Goal: Check status: Check status

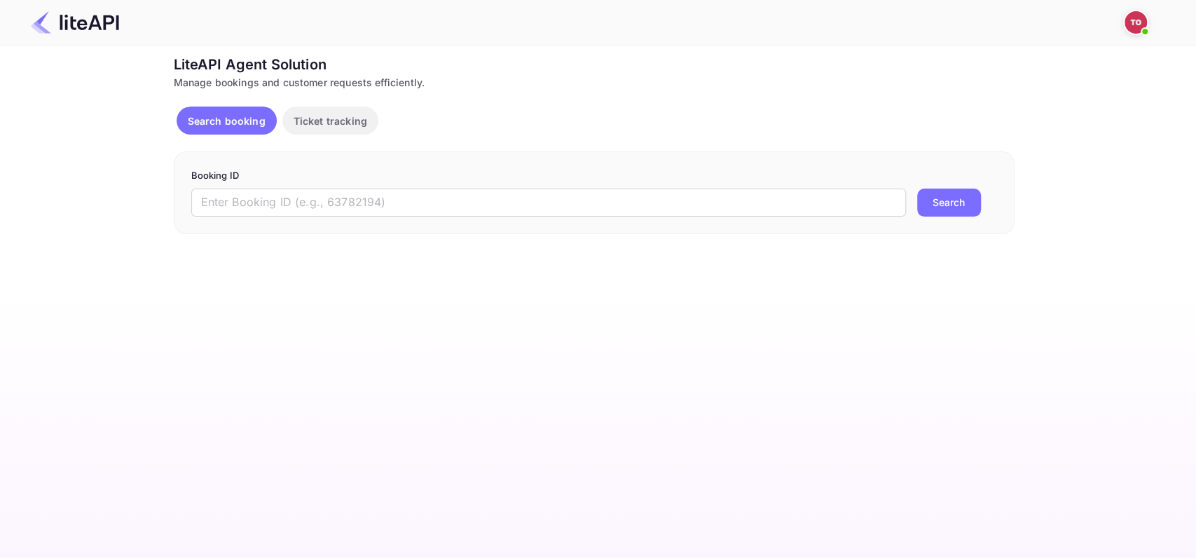
click at [305, 219] on div "Booking ID ​ Search" at bounding box center [594, 192] width 841 height 83
click at [307, 211] on input "text" at bounding box center [548, 202] width 715 height 28
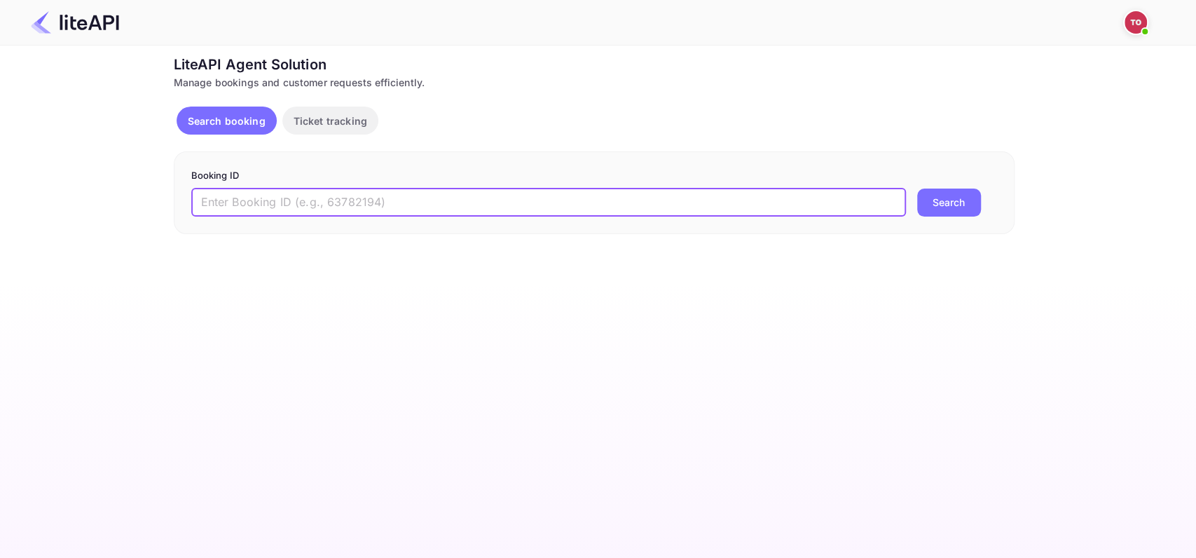
click at [317, 142] on div "LiteAPI Agent Solution Manage bookings and customer requests efficiently. Searc…" at bounding box center [594, 144] width 841 height 180
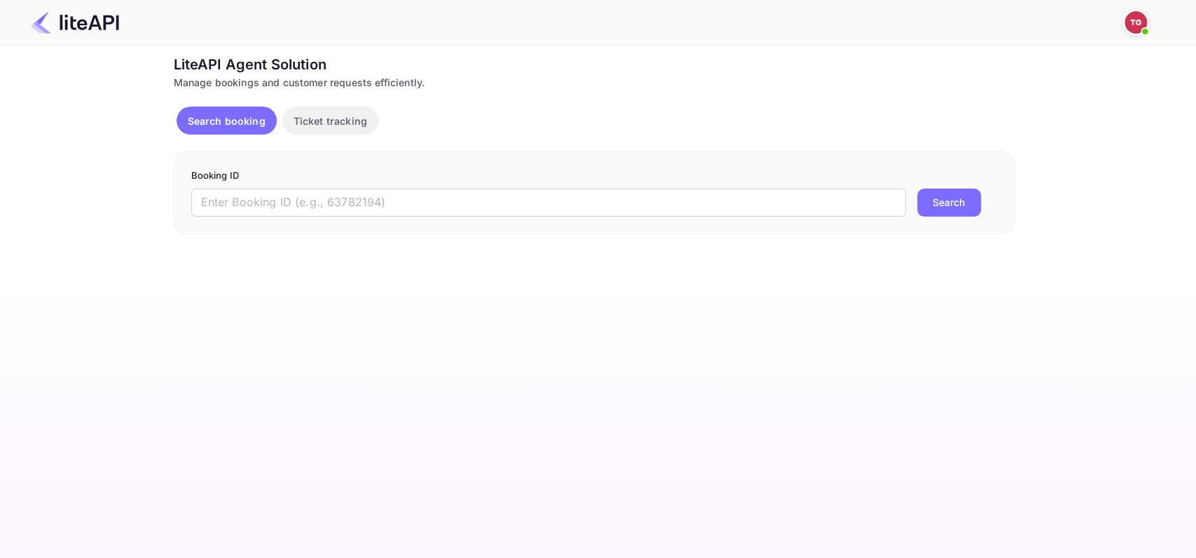
click at [322, 126] on p "Ticket tracking" at bounding box center [331, 120] width 74 height 15
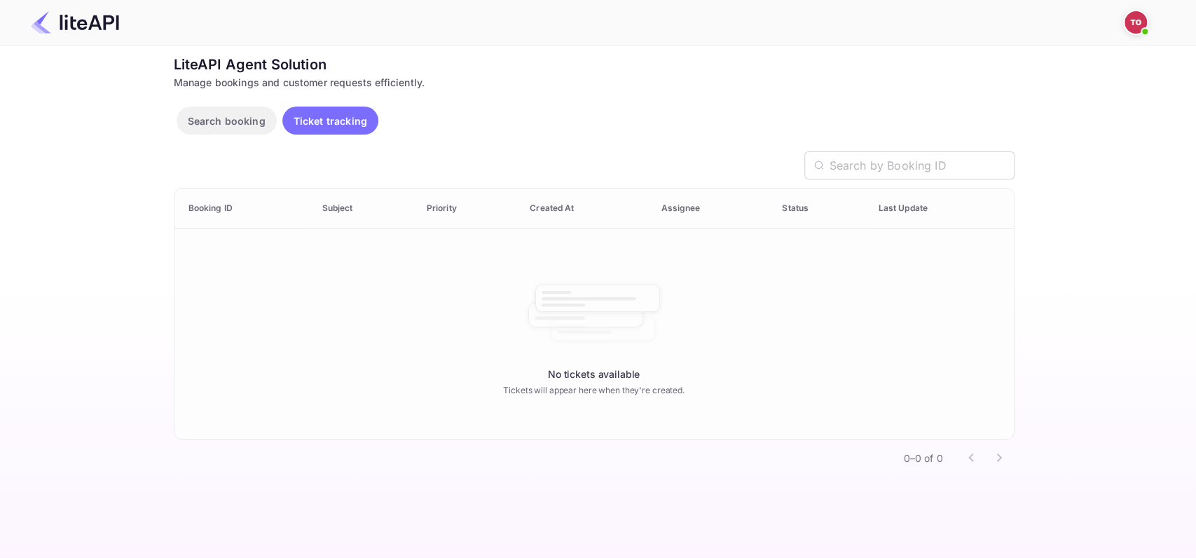
click at [235, 121] on p "Search booking" at bounding box center [227, 120] width 78 height 15
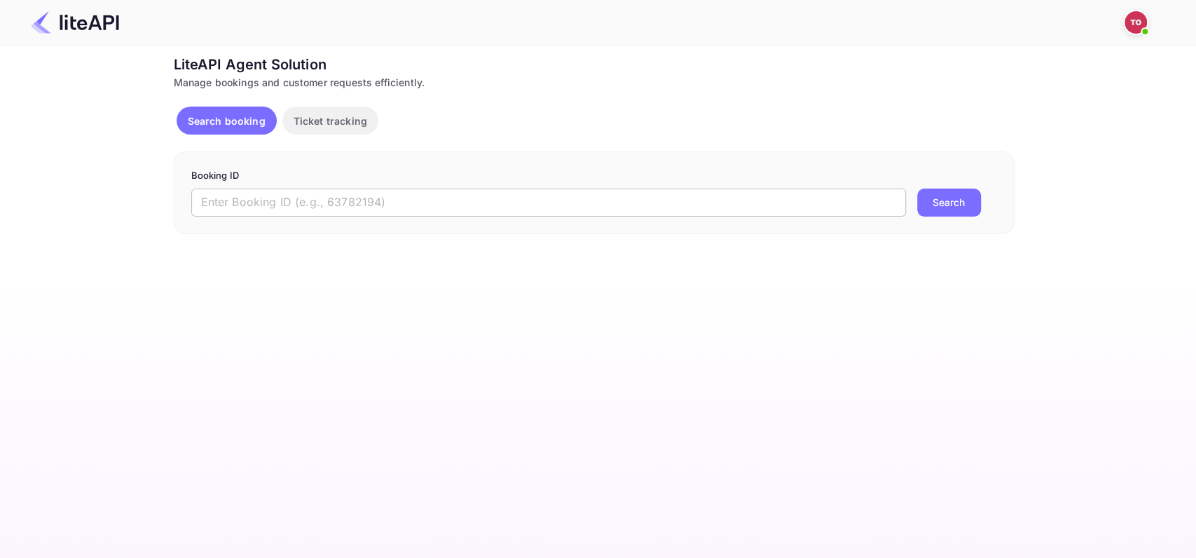
click at [316, 201] on input "text" at bounding box center [548, 202] width 715 height 28
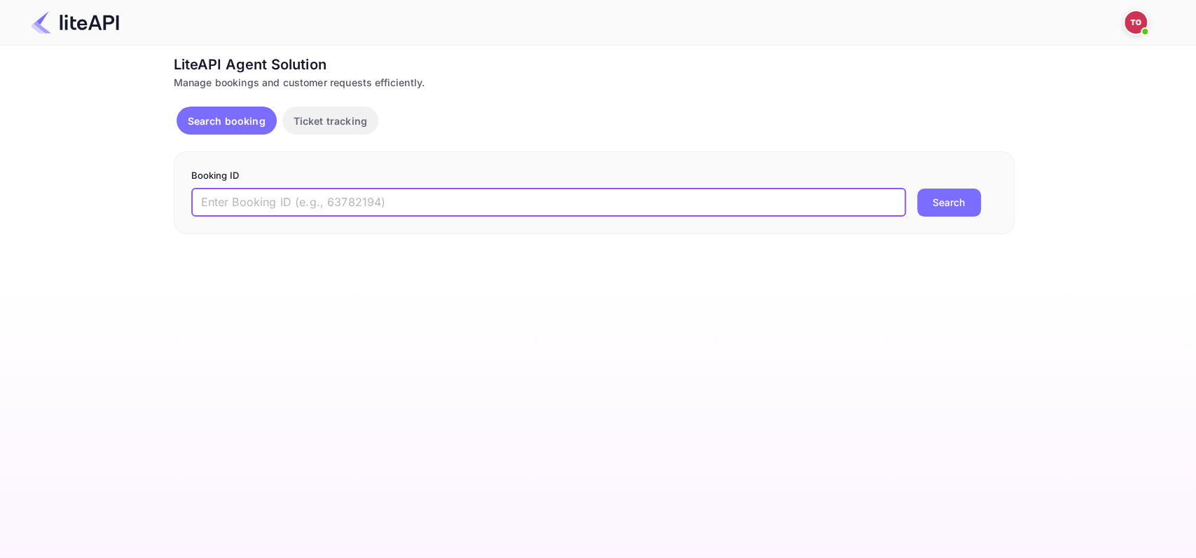
click at [316, 201] on input "text" at bounding box center [548, 202] width 715 height 28
click at [345, 200] on input "text" at bounding box center [548, 202] width 715 height 28
click at [458, 214] on input "text" at bounding box center [548, 202] width 715 height 28
paste input "3654802"
click at [937, 190] on button "Search" at bounding box center [949, 202] width 64 height 28
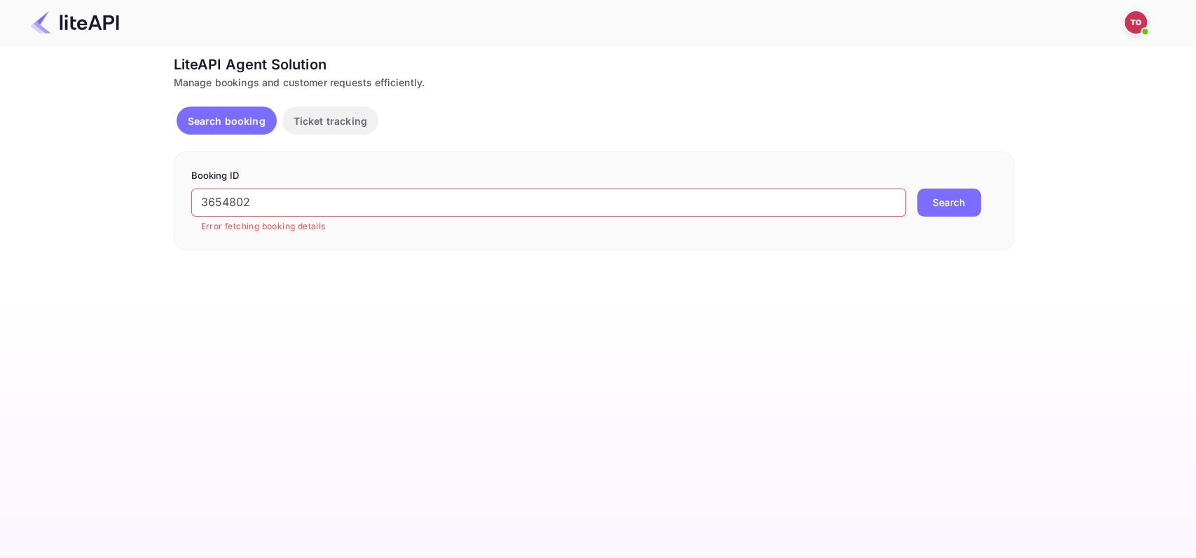
click at [345, 190] on input "3654802" at bounding box center [548, 202] width 715 height 28
click at [338, 199] on input "3654802" at bounding box center [548, 202] width 715 height 28
click at [324, 201] on input "3654802" at bounding box center [548, 202] width 715 height 28
paste input "FBBgjAXPg"
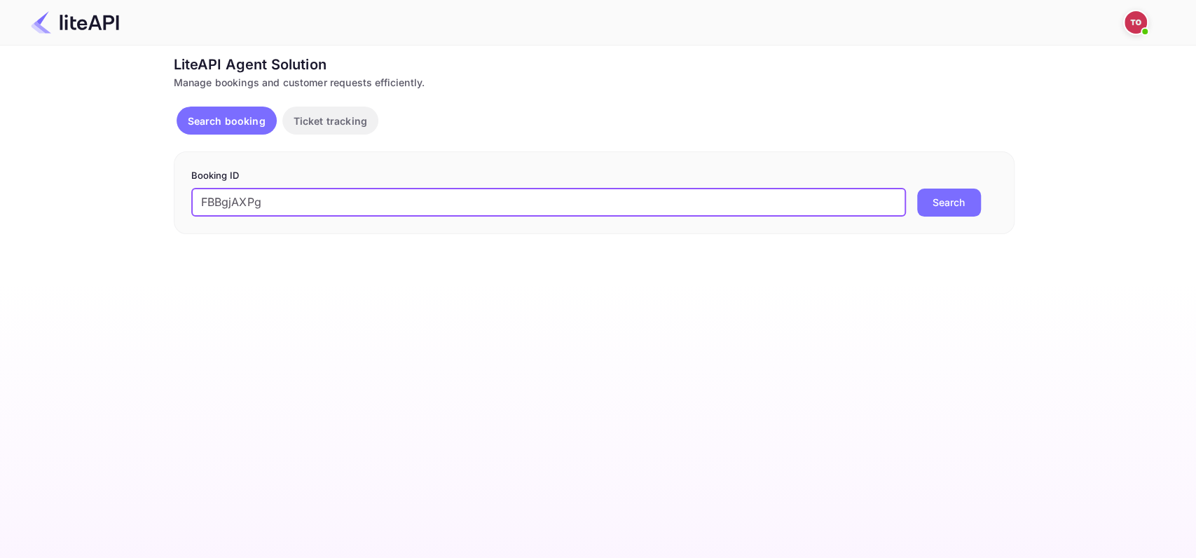
drag, startPoint x: 943, startPoint y: 205, endPoint x: 930, endPoint y: 212, distance: 14.7
click at [943, 205] on button "Search" at bounding box center [949, 202] width 64 height 28
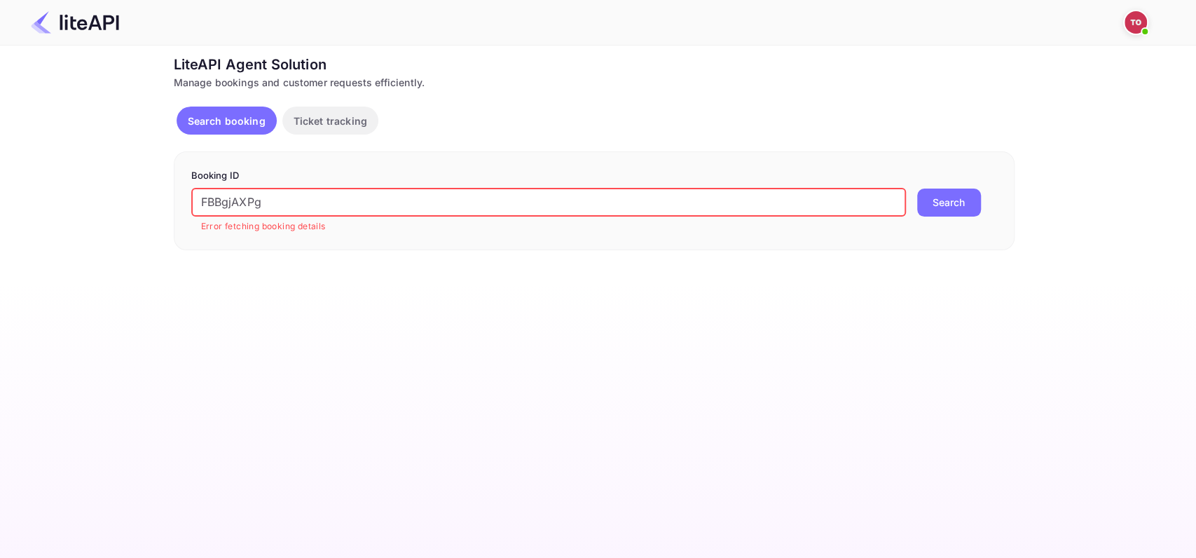
click at [345, 204] on input "FBBgjAXPg" at bounding box center [548, 202] width 715 height 28
click at [1128, 18] on img at bounding box center [1135, 22] width 22 height 22
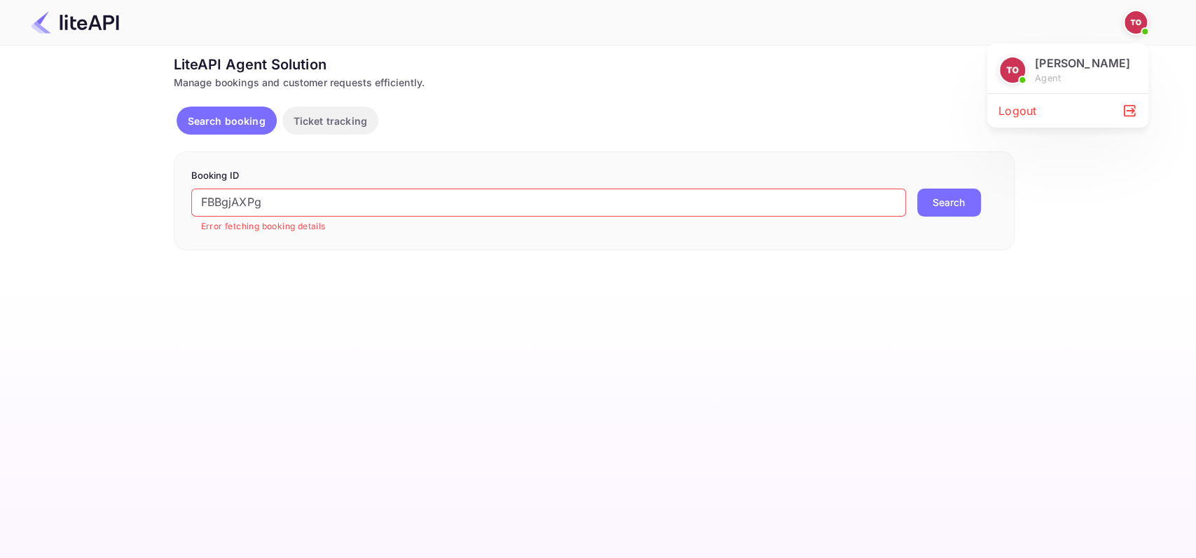
click at [1128, 18] on div at bounding box center [598, 279] width 1196 height 558
drag, startPoint x: 554, startPoint y: 238, endPoint x: 543, endPoint y: 228, distance: 15.4
click at [549, 233] on div "Booking ID FBBgjAXPg ​ Error fetching booking details Search" at bounding box center [594, 200] width 841 height 99
click at [522, 207] on input "FBBgjAXPg" at bounding box center [548, 202] width 715 height 28
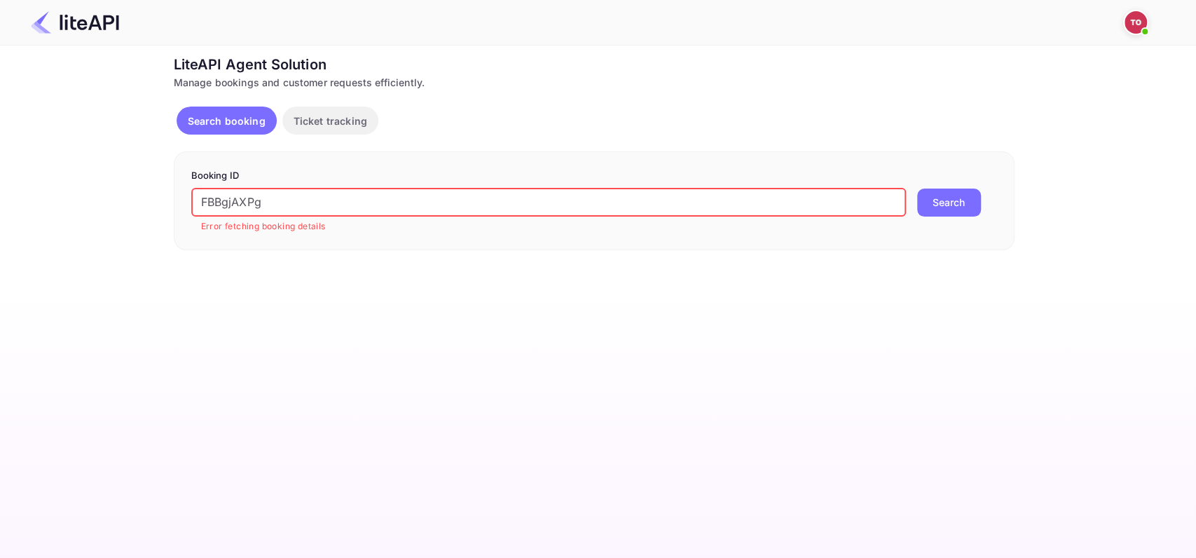
paste input "2JD7TkTEh"
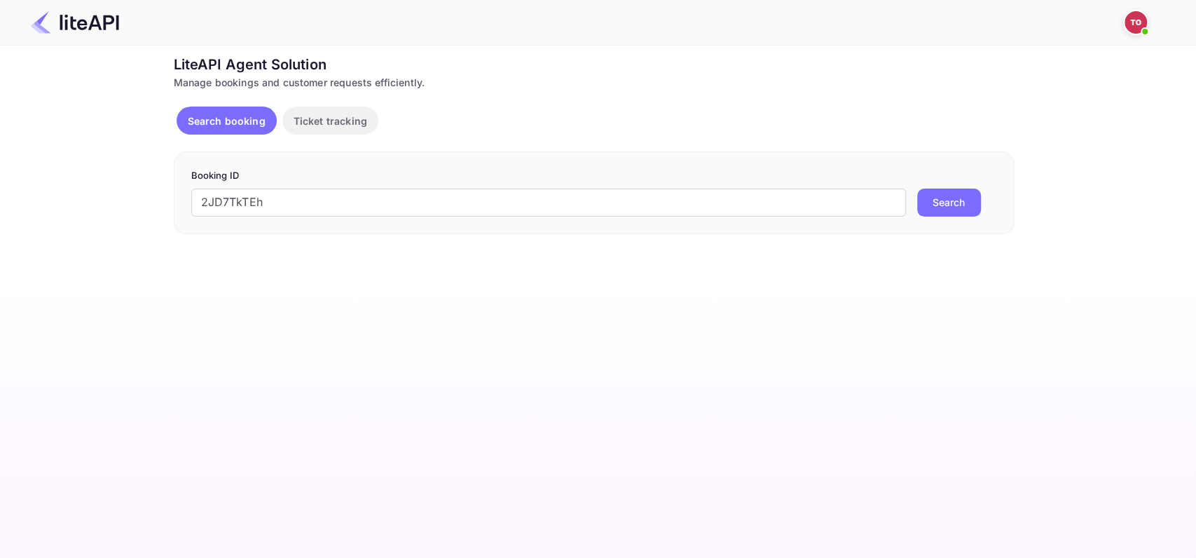
click at [958, 195] on button "Search" at bounding box center [949, 202] width 64 height 28
click at [557, 223] on p "Error fetching booking details" at bounding box center [548, 226] width 695 height 14
click at [665, 199] on input "2JD7TkTEh" at bounding box center [548, 202] width 715 height 28
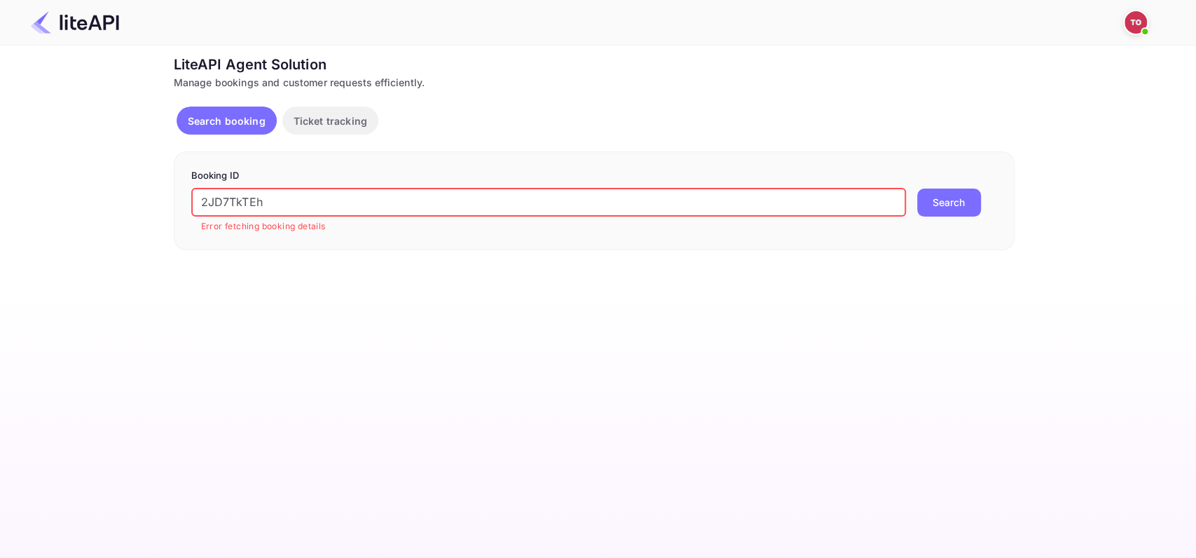
paste input "3785830"
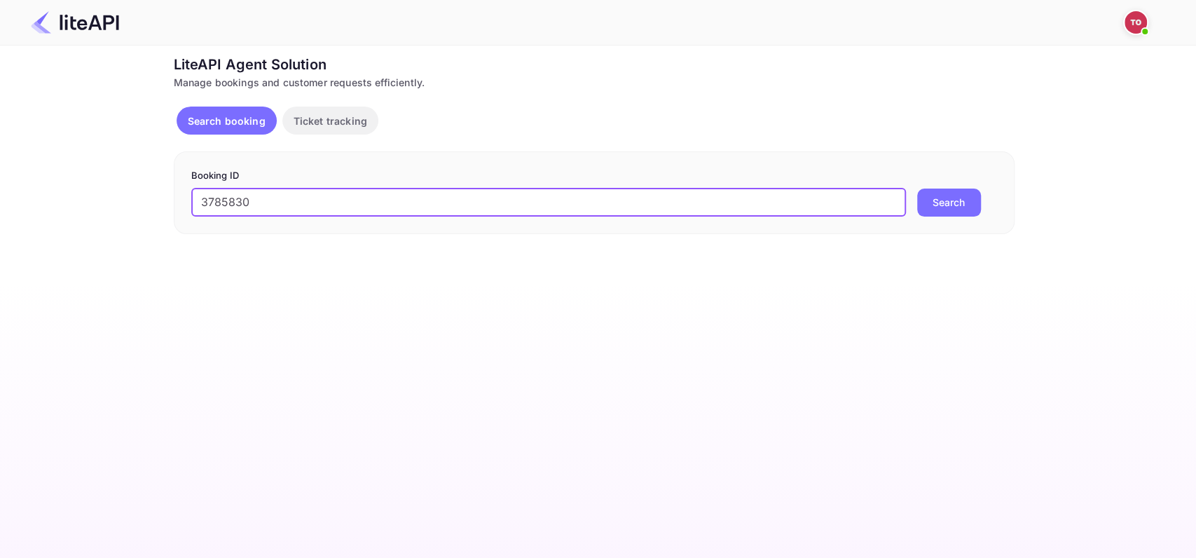
type input "3785830"
click at [939, 198] on button "Search" at bounding box center [949, 202] width 64 height 28
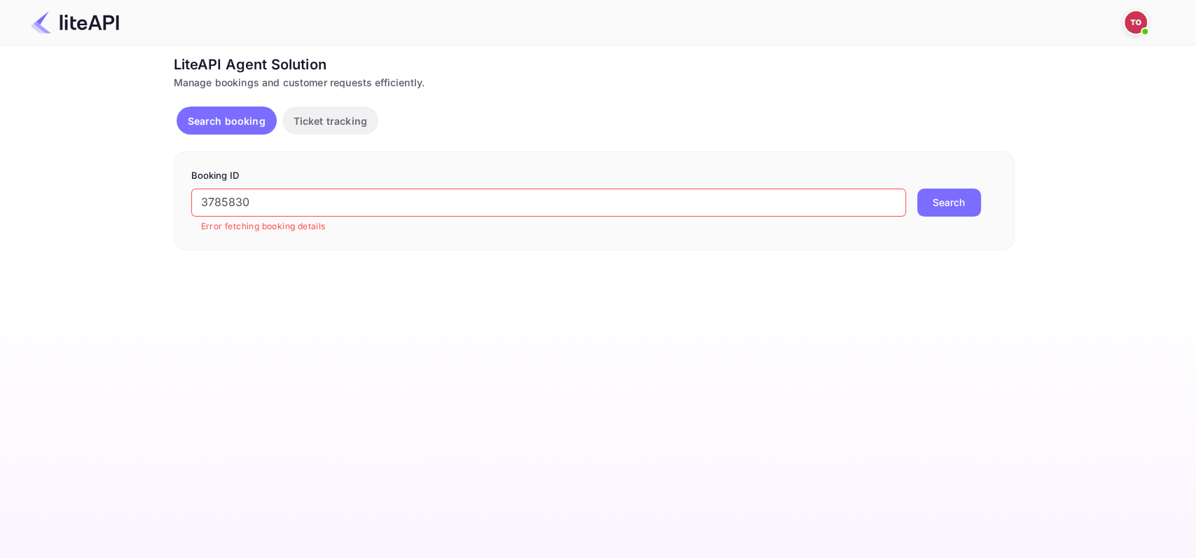
click at [1133, 23] on img at bounding box center [1135, 22] width 22 height 22
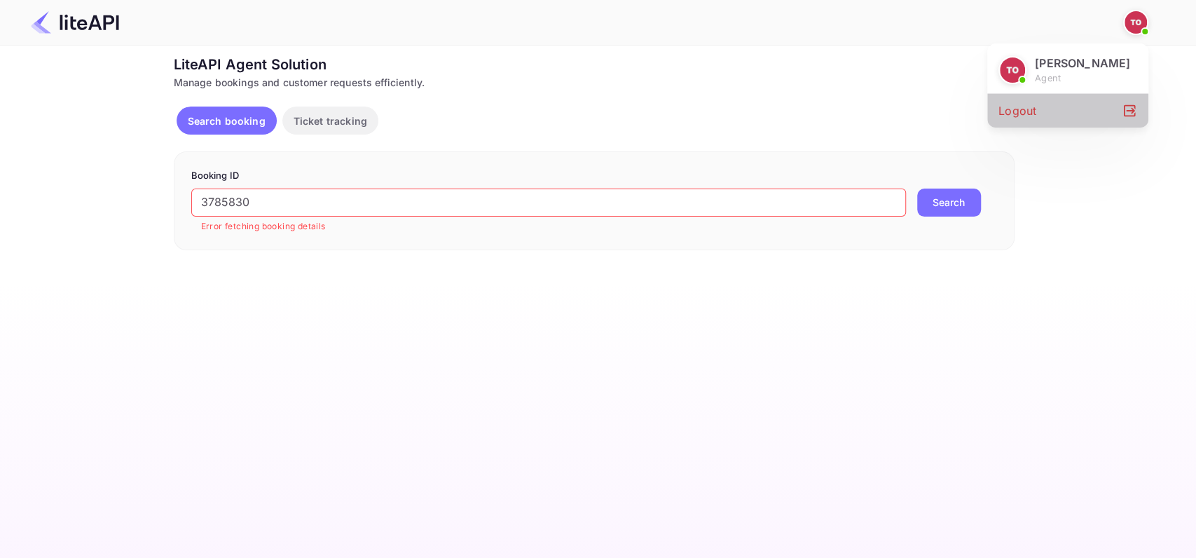
click at [1077, 115] on div "Logout" at bounding box center [1067, 111] width 161 height 34
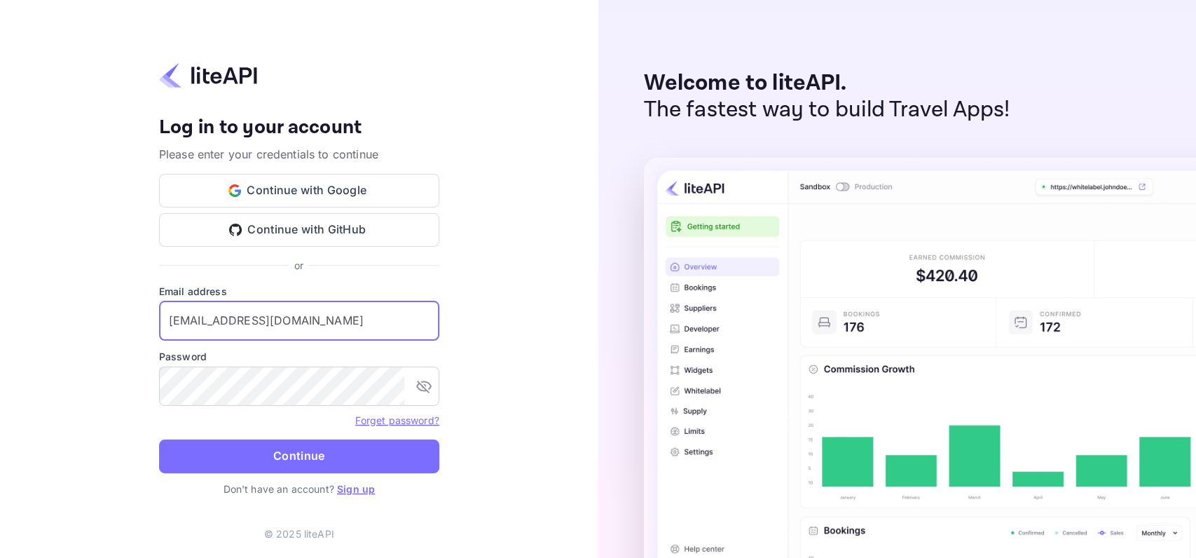
click at [330, 320] on input "o.tali+agent2@nuitee.com" at bounding box center [299, 320] width 280 height 39
drag, startPoint x: 243, startPoint y: 320, endPoint x: 196, endPoint y: 323, distance: 47.0
click at [196, 323] on input "o.tali+agent2@nuitee.com" at bounding box center [299, 320] width 280 height 39
type input "o.tali@nuitee.com"
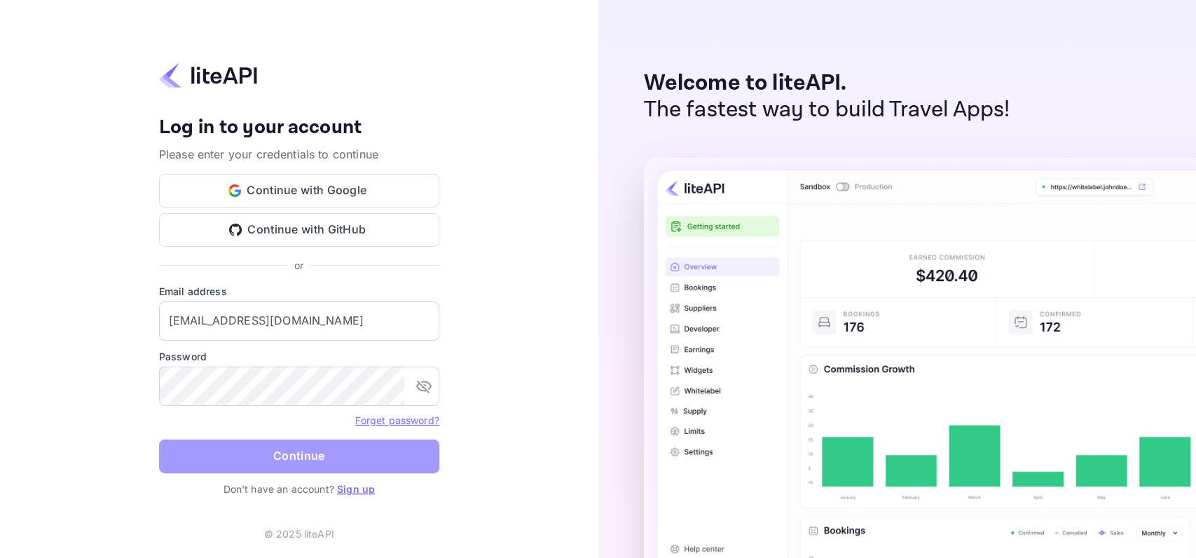
click at [346, 461] on button "Continue" at bounding box center [299, 456] width 280 height 34
